Goal: Information Seeking & Learning: Understand process/instructions

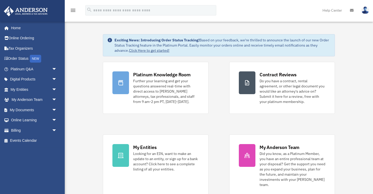
click at [74, 9] on icon "menu" at bounding box center [73, 10] width 6 height 6
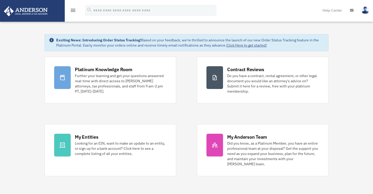
click at [73, 9] on icon "menu" at bounding box center [73, 10] width 6 height 6
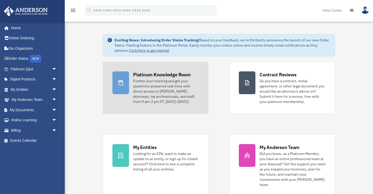
click at [160, 78] on div "Platinum Knowledge Room Further your learning and get your questions answered r…" at bounding box center [166, 87] width 66 height 33
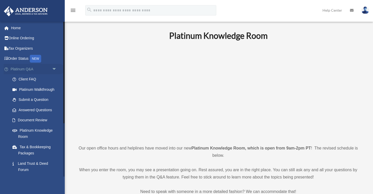
click at [24, 70] on link "Platinum Q&A arrow_drop_down" at bounding box center [34, 69] width 61 height 10
click at [25, 68] on link "Platinum Q&A arrow_drop_down" at bounding box center [34, 69] width 61 height 10
click at [27, 78] on link "Client FAQ" at bounding box center [35, 79] width 57 height 10
click at [28, 91] on link "Platinum Walkthrough" at bounding box center [35, 89] width 57 height 10
